Goal: Transaction & Acquisition: Subscribe to service/newsletter

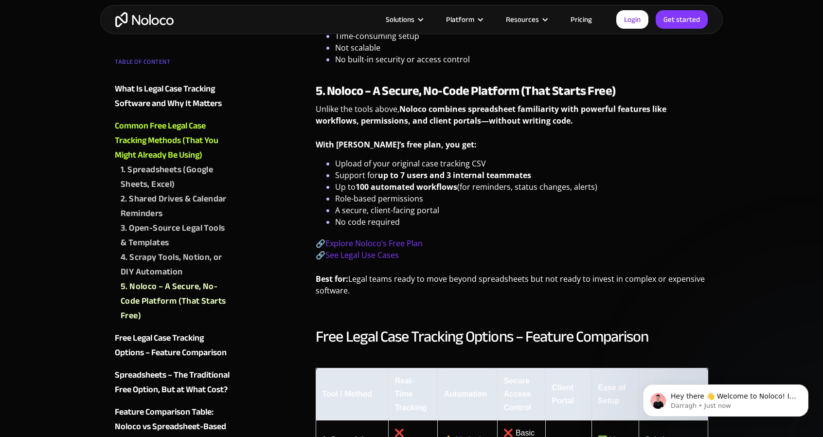
scroll to position [2036, 0]
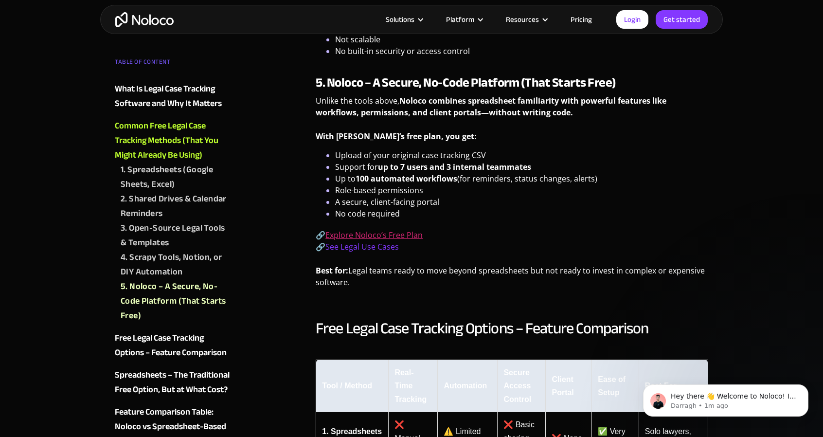
click at [400, 238] on link "Explore Noloco’s Free Plan" at bounding box center [373, 235] width 97 height 11
click at [402, 235] on link "Explore Noloco’s Free Plan" at bounding box center [373, 235] width 97 height 11
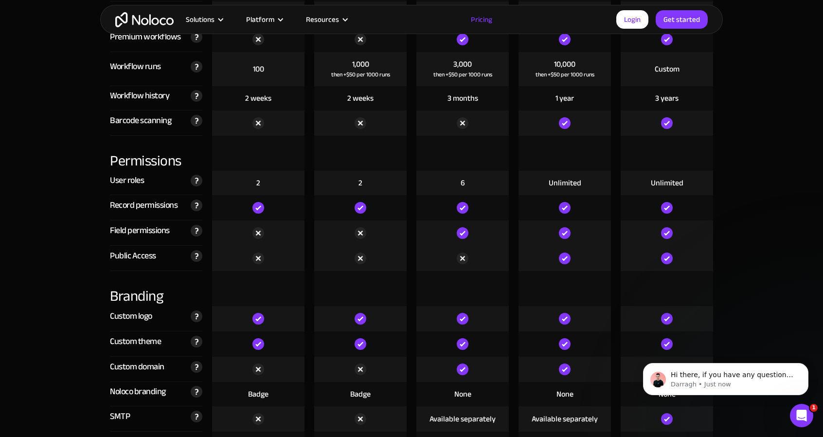
scroll to position [2053, 0]
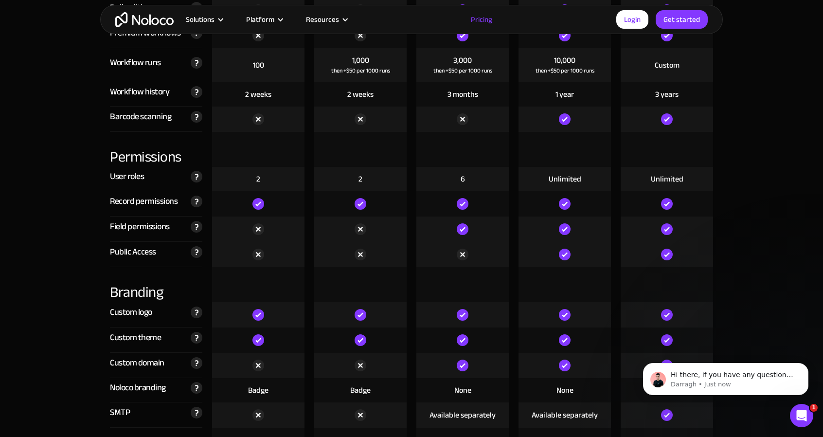
drag, startPoint x: 826, startPoint y: 25, endPoint x: 773, endPoint y: 186, distance: 169.0
